Goal: Information Seeking & Learning: Learn about a topic

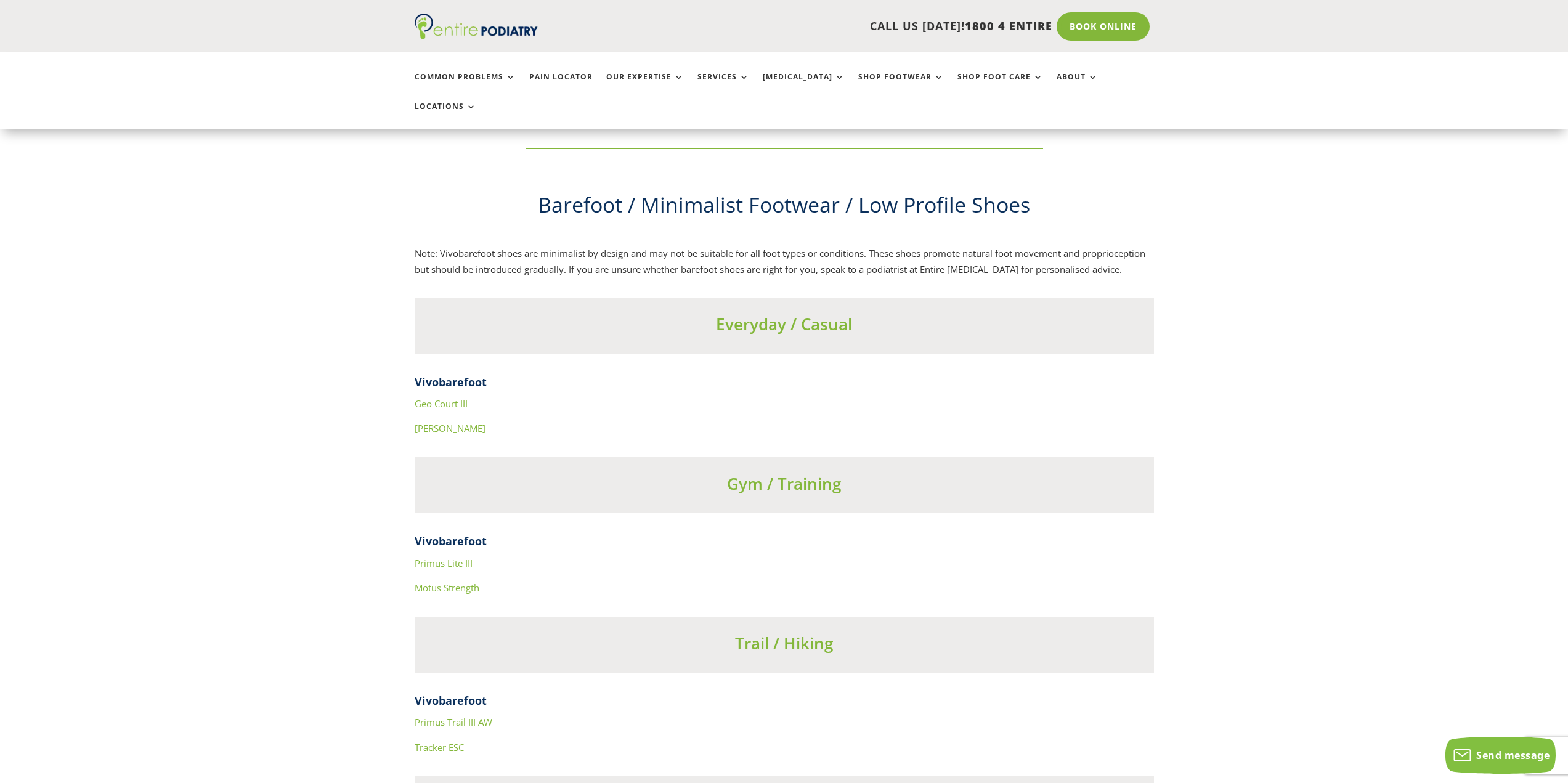
scroll to position [4225, 0]
click at [454, 401] on link "Geo Court III" at bounding box center [441, 406] width 53 height 12
click at [423, 426] on link "[PERSON_NAME]" at bounding box center [450, 431] width 71 height 12
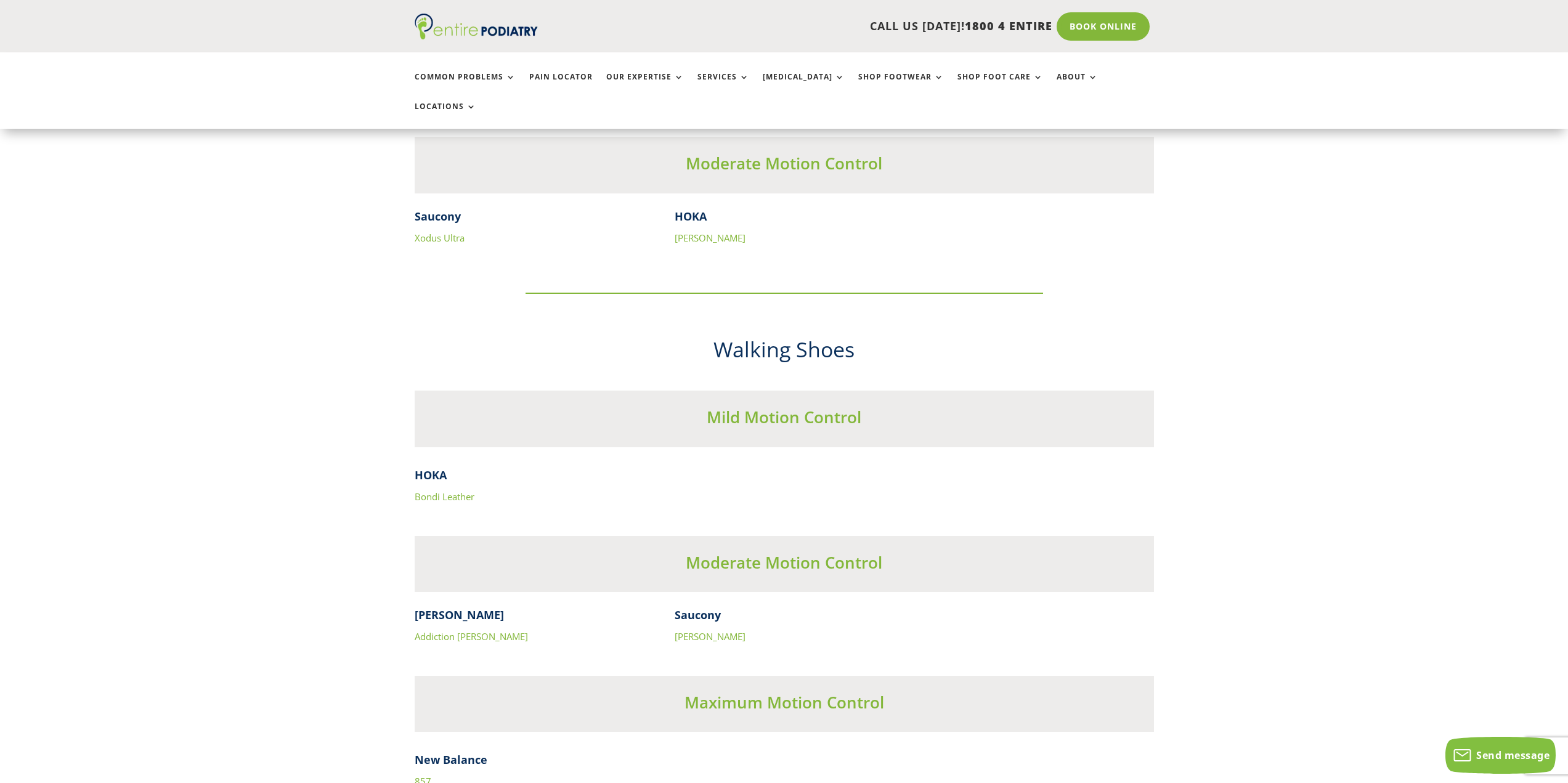
scroll to position [3550, 0]
click at [437, 490] on link "Bondi Leather" at bounding box center [445, 495] width 60 height 12
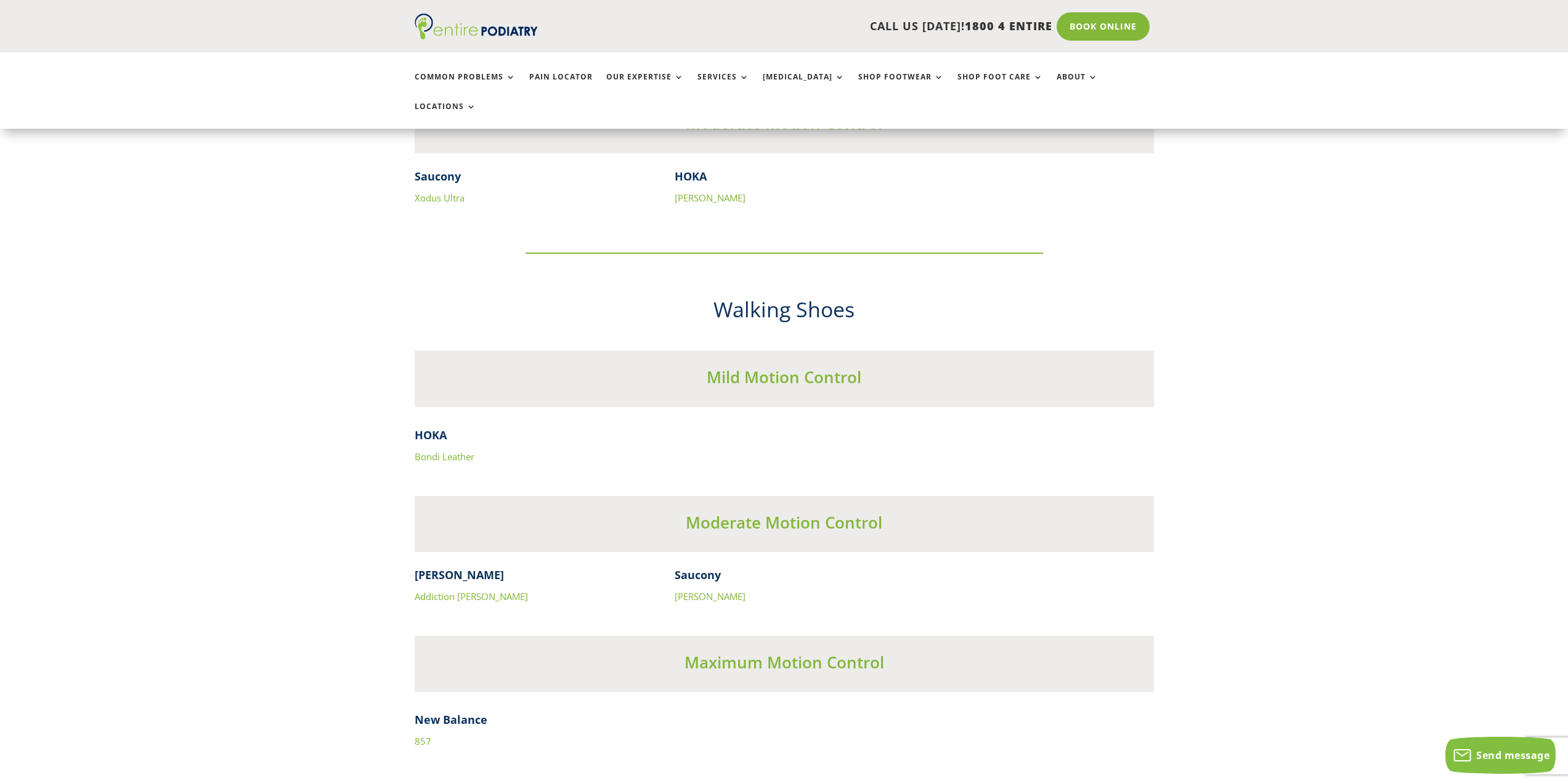
scroll to position [3649, 0]
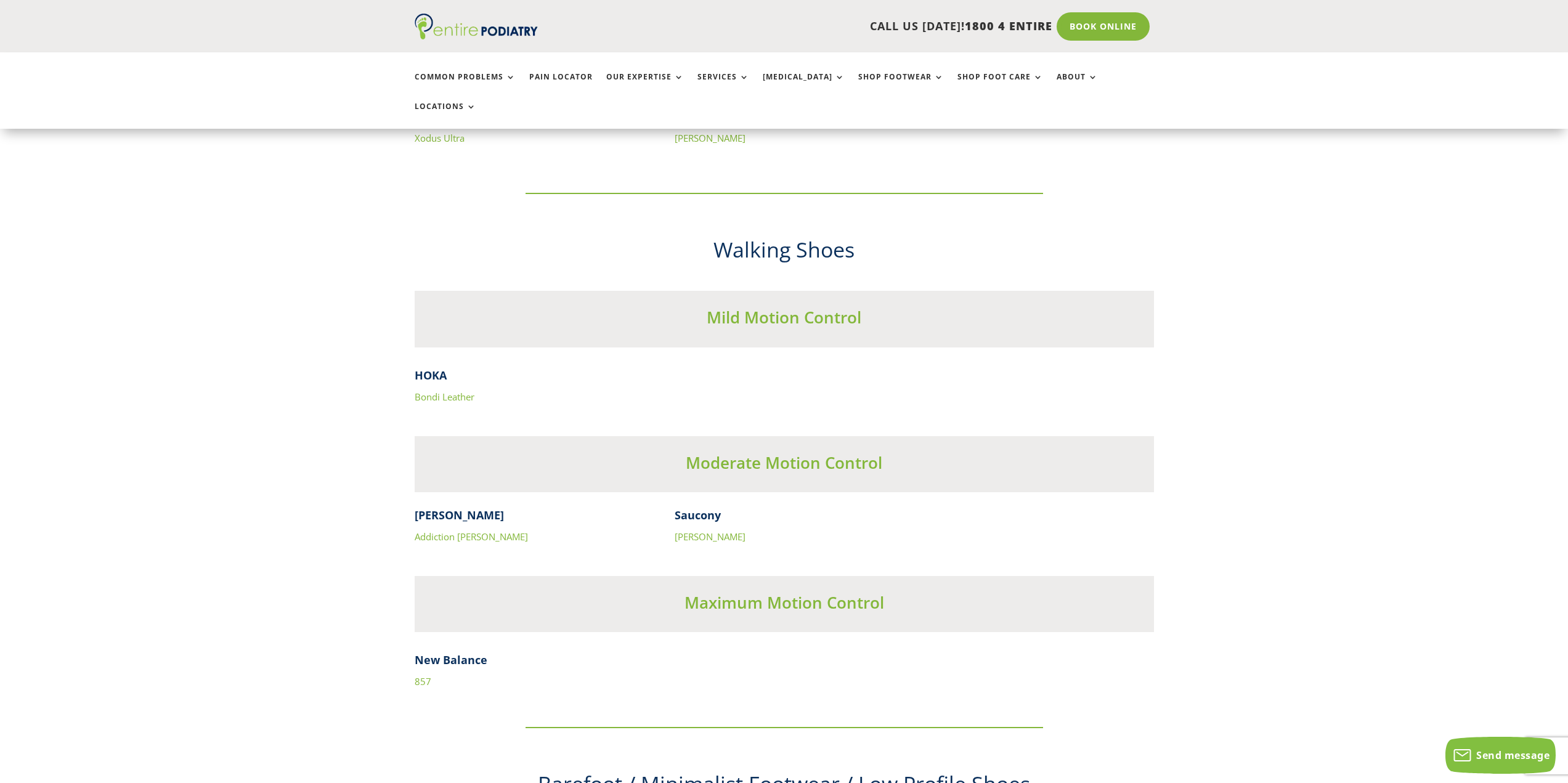
click at [457, 530] on link "Addiction [PERSON_NAME]" at bounding box center [471, 536] width 113 height 12
click at [717, 530] on link "[PERSON_NAME]" at bounding box center [710, 536] width 71 height 12
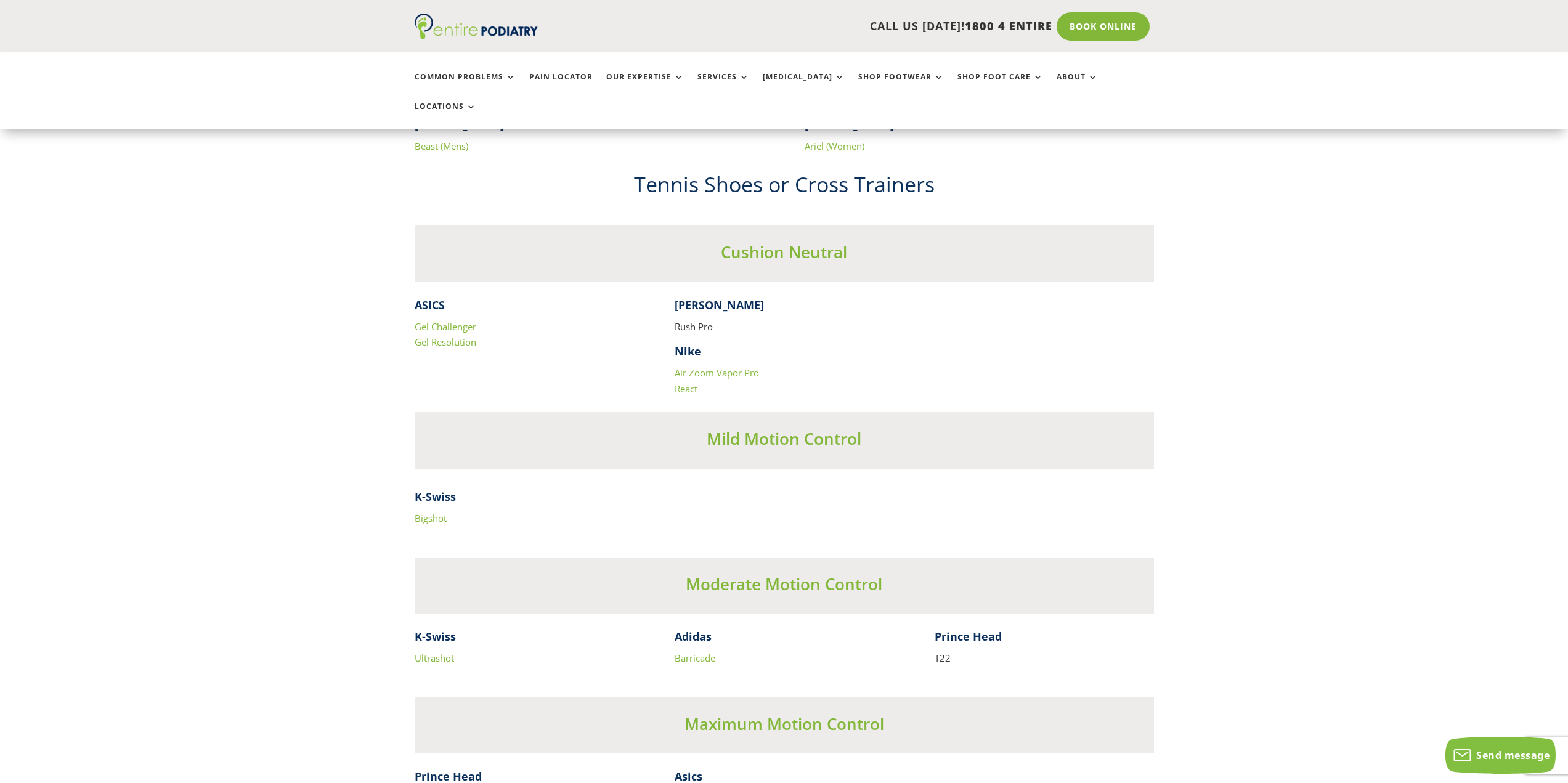
scroll to position [2416, 0]
click at [433, 322] on link "Gel Challenger" at bounding box center [445, 327] width 61 height 12
click at [450, 337] on link "Gel Resolution" at bounding box center [445, 343] width 61 height 12
click at [728, 368] on link "Air Zoom Vapor Pro" at bounding box center [717, 374] width 85 height 12
click at [696, 384] on link "React" at bounding box center [686, 390] width 22 height 12
